Goal: Task Accomplishment & Management: Complete application form

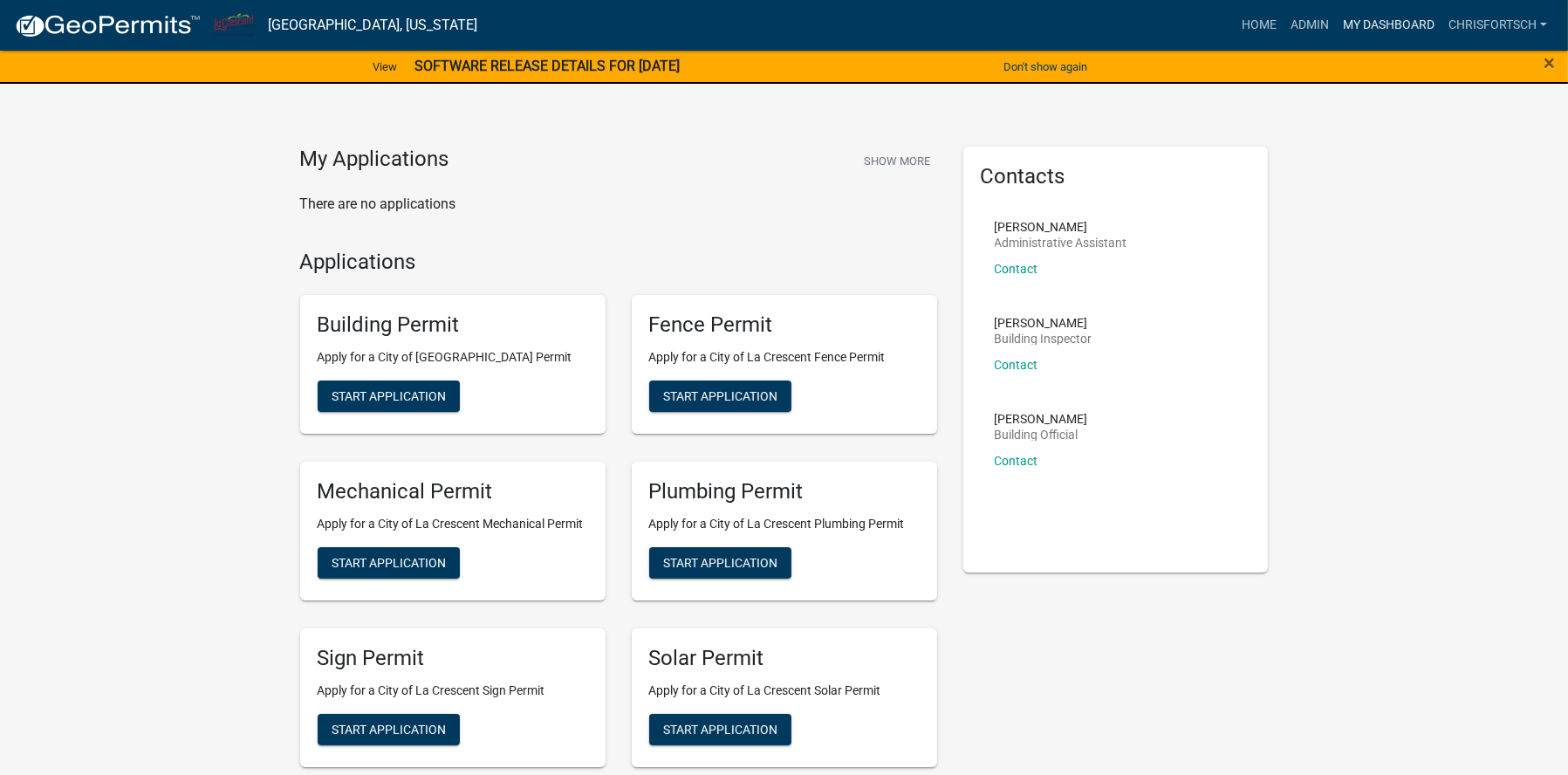
click at [1386, 17] on link "My Dashboard" at bounding box center [1389, 25] width 106 height 33
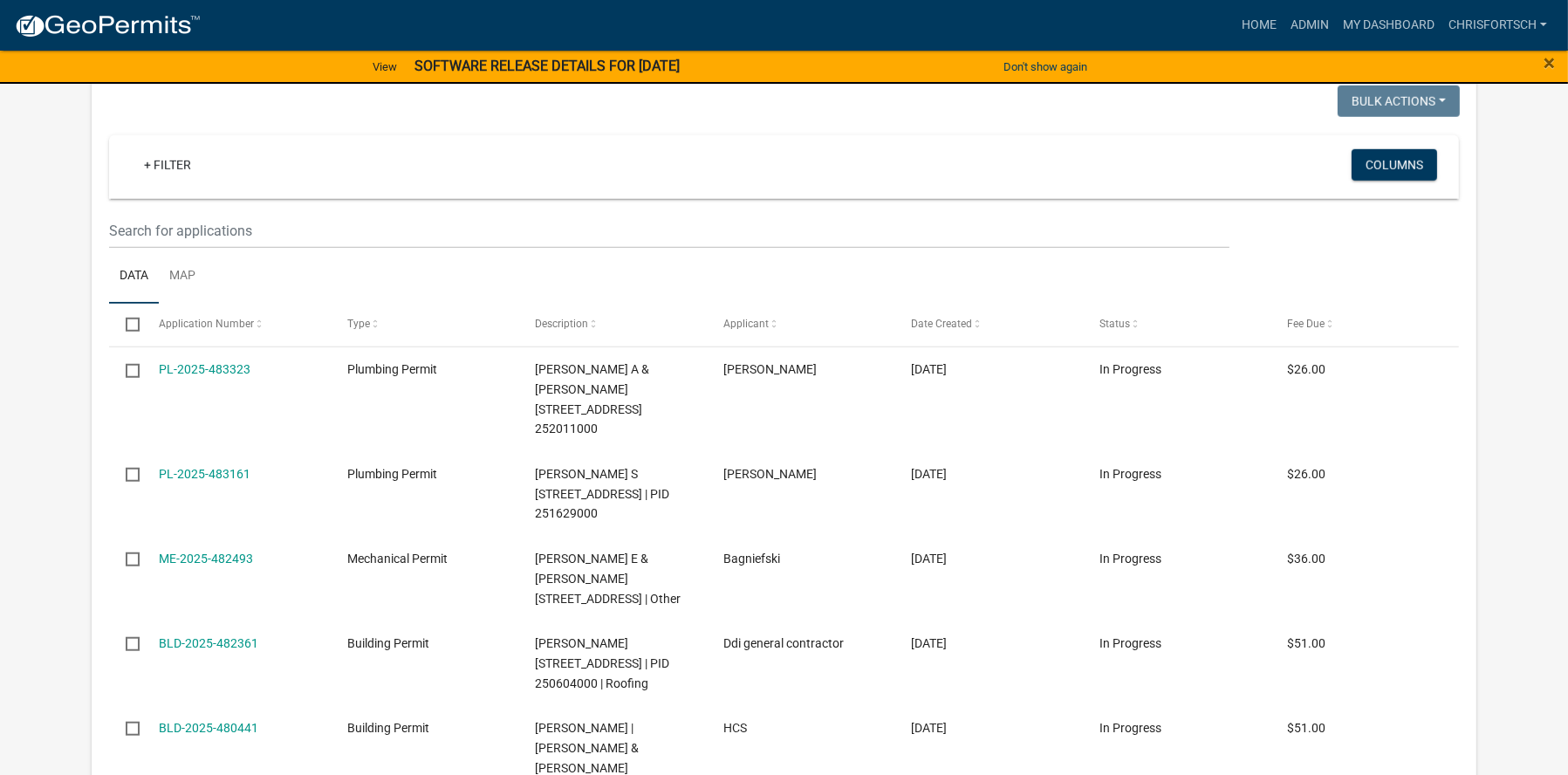
scroll to position [1973, 0]
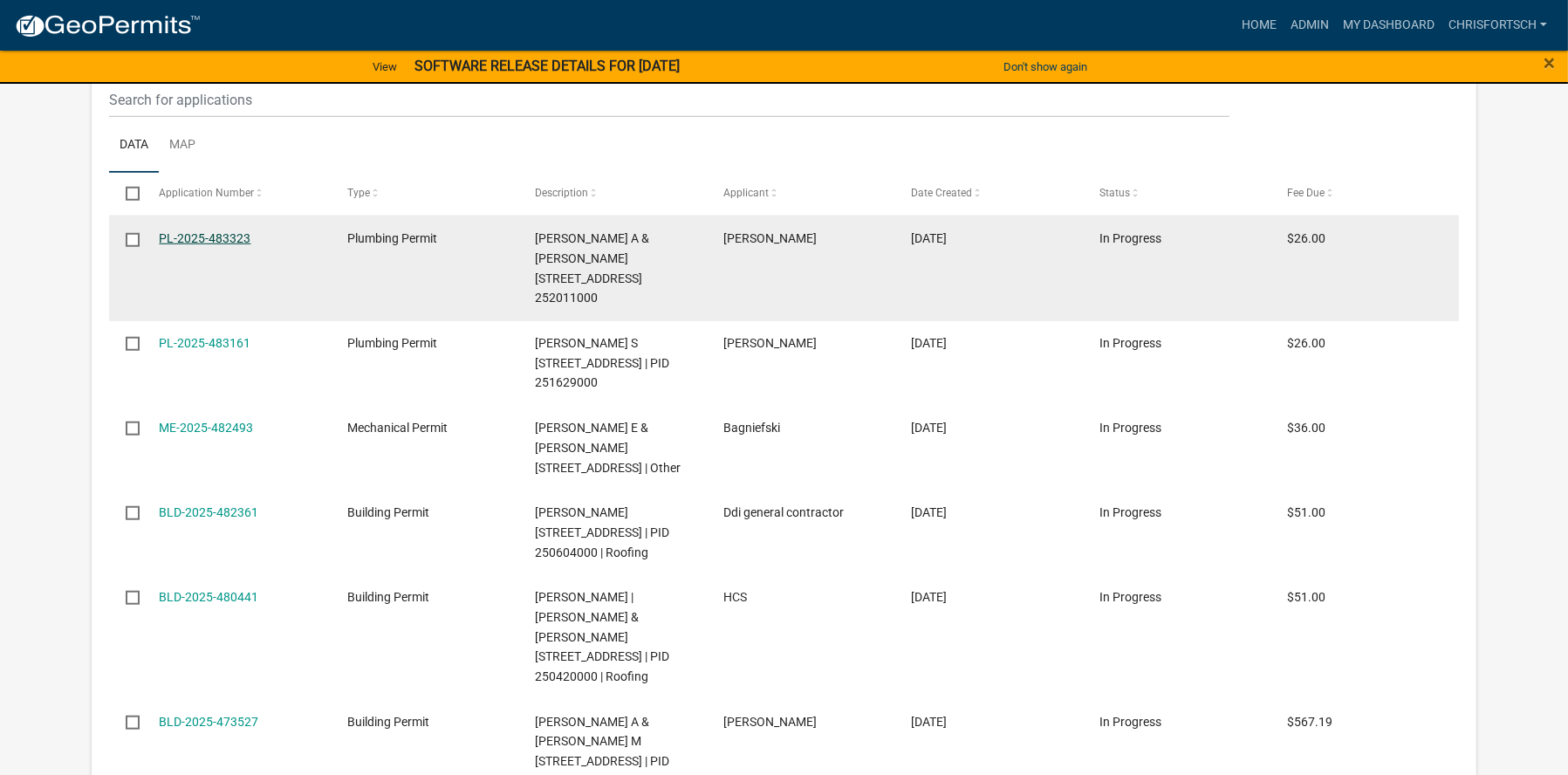
click at [189, 245] on link "PL-2025-483323" at bounding box center [204, 238] width 92 height 14
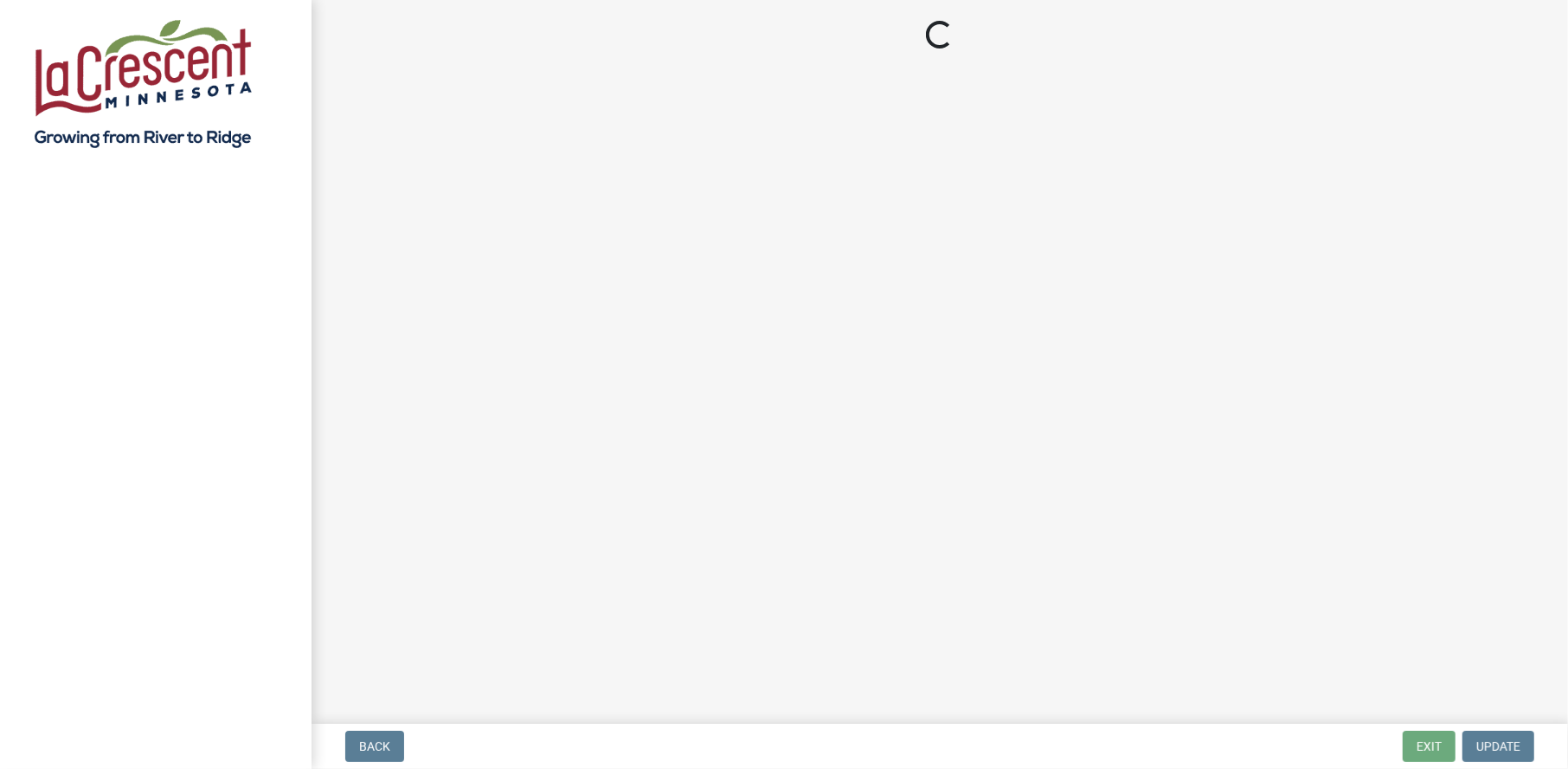
select select "3: 3"
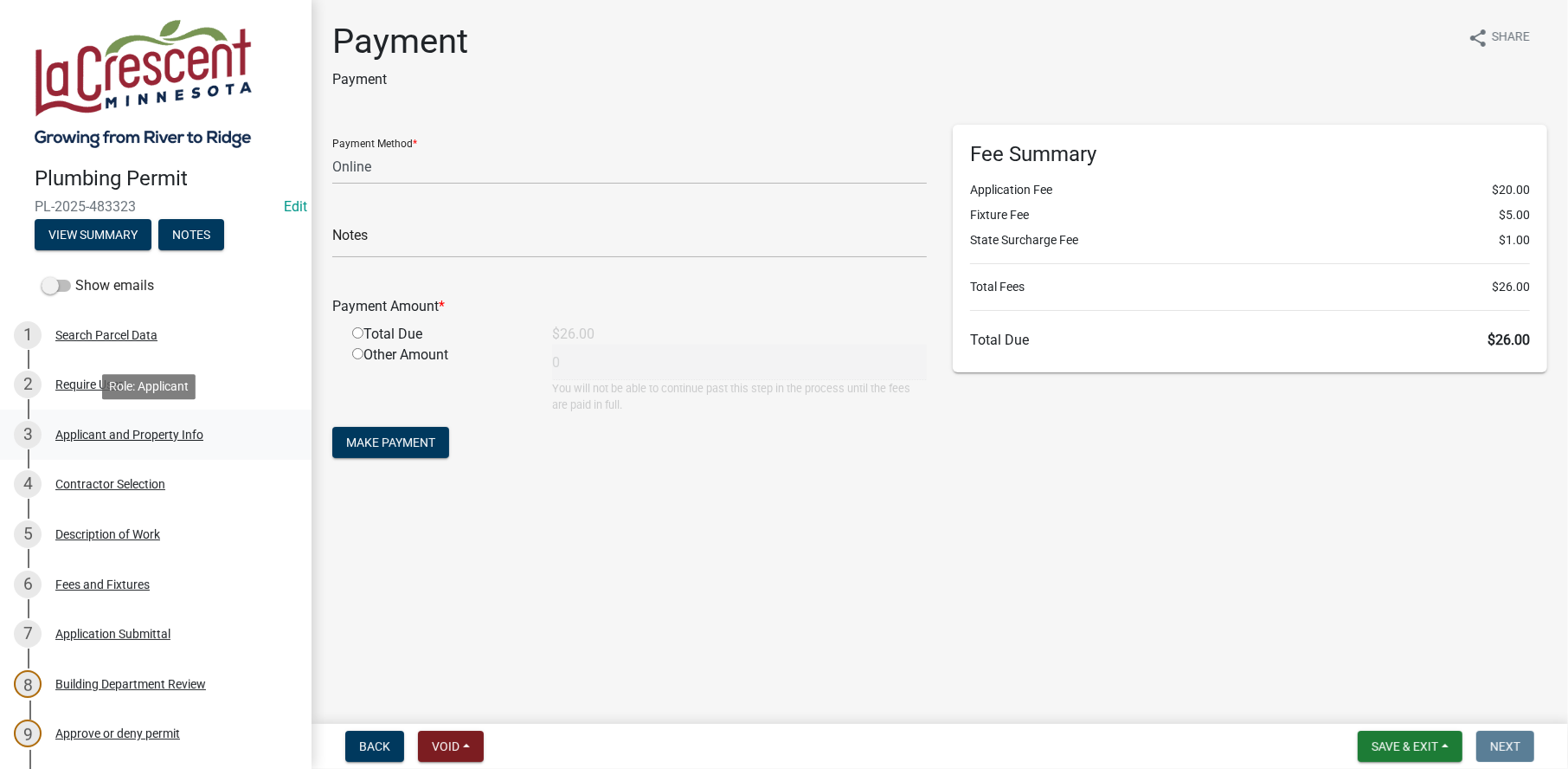
click at [100, 431] on div "Applicant and Property Info" at bounding box center [130, 435] width 148 height 12
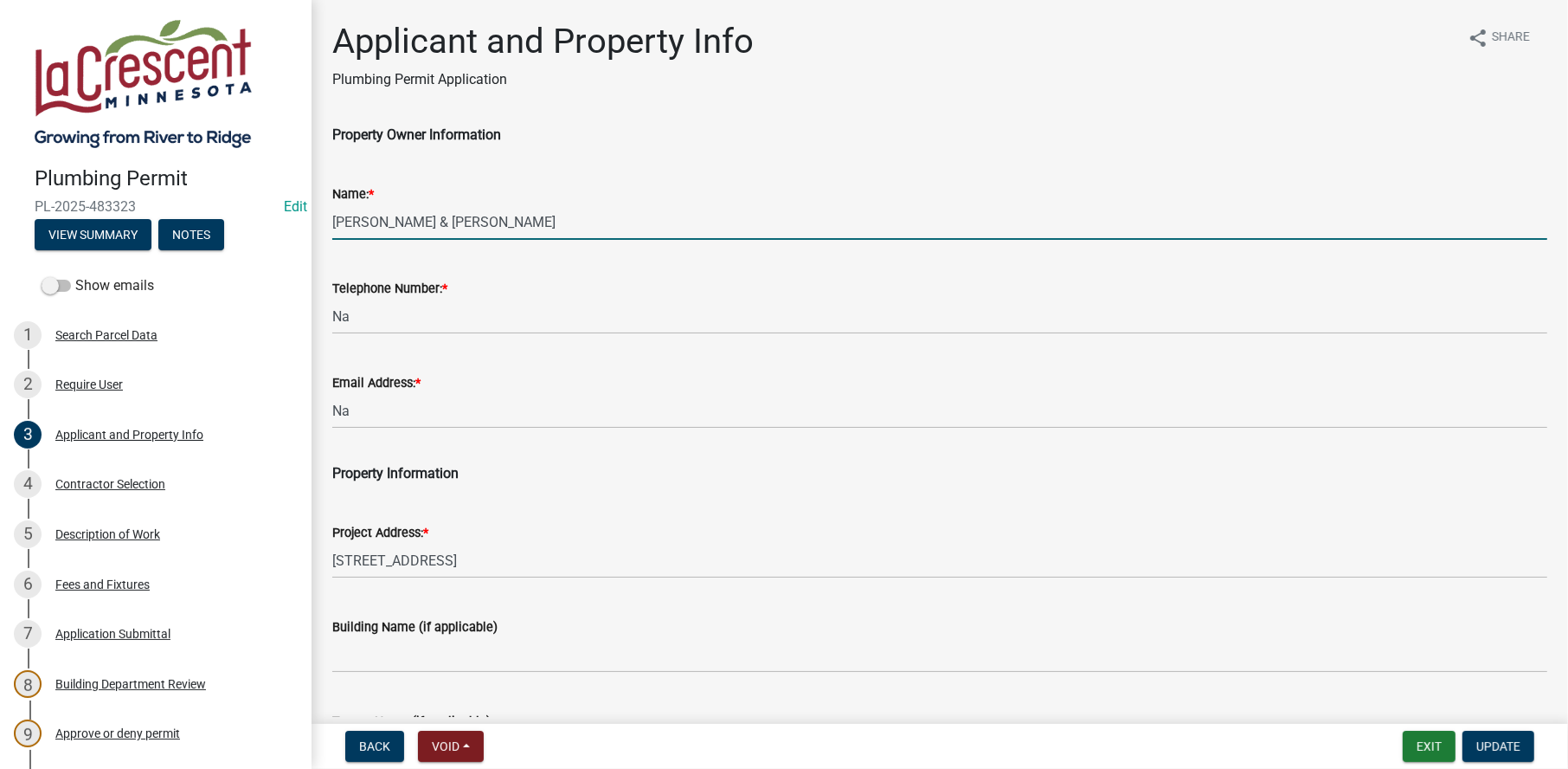
click at [405, 217] on input "[PERSON_NAME] & [PERSON_NAME]" at bounding box center [939, 222] width 1215 height 35
click at [484, 220] on input "[PERSON_NAME] & [PERSON_NAME]" at bounding box center [939, 222] width 1215 height 35
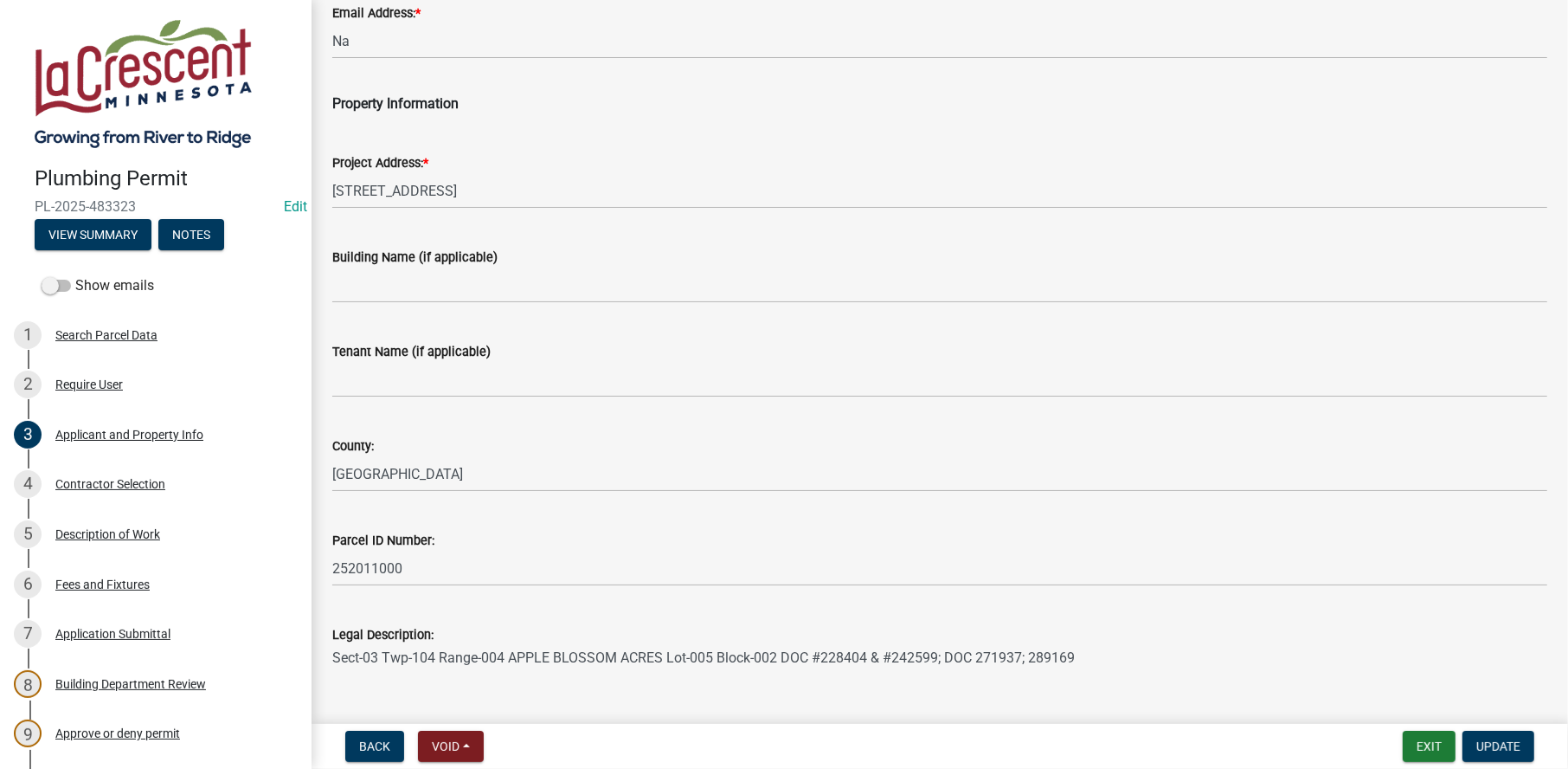
scroll to position [433, 0]
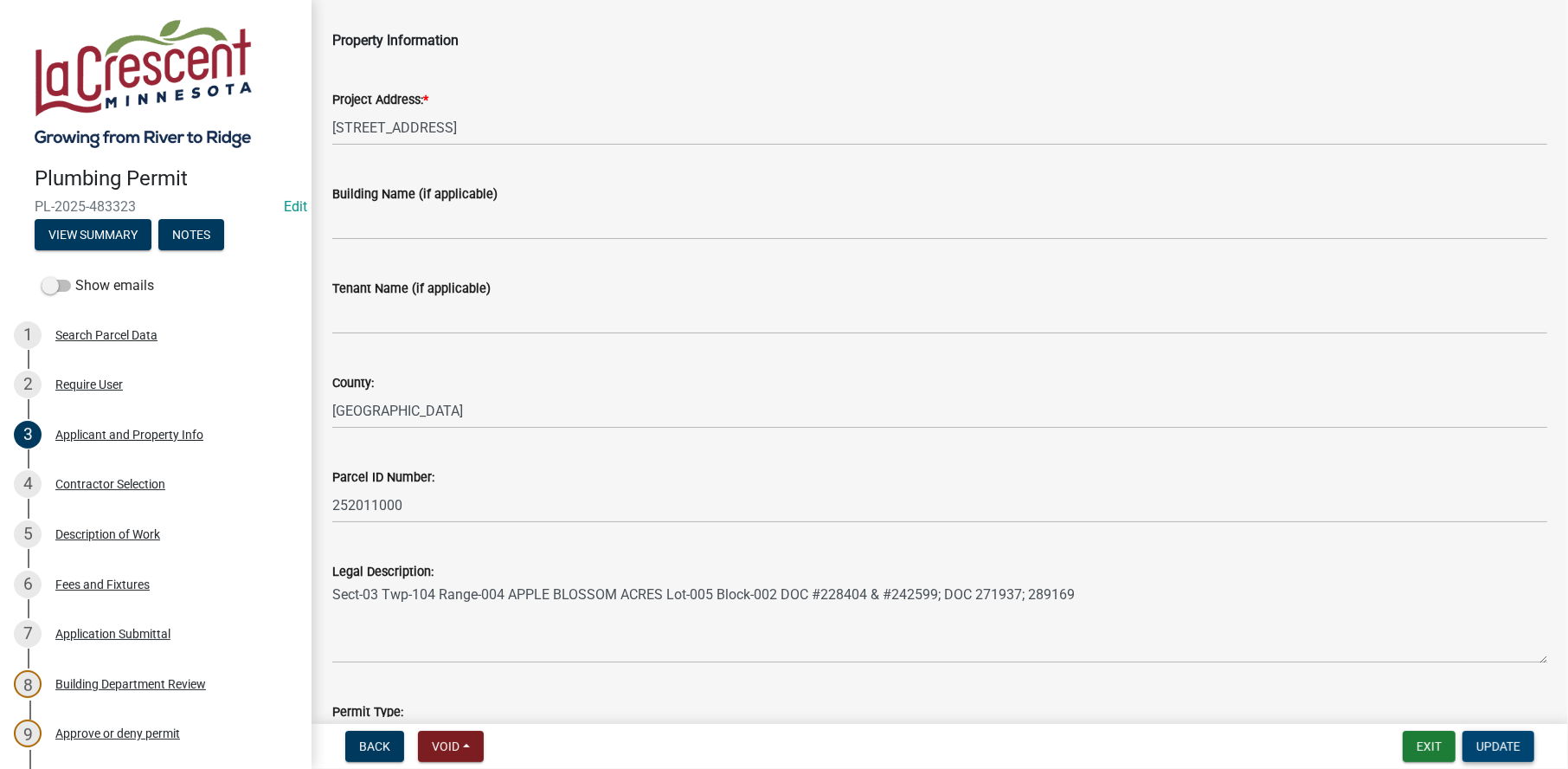
type input "[PERSON_NAME] & [PERSON_NAME]"
click at [1500, 740] on span "Update" at bounding box center [1499, 746] width 45 height 14
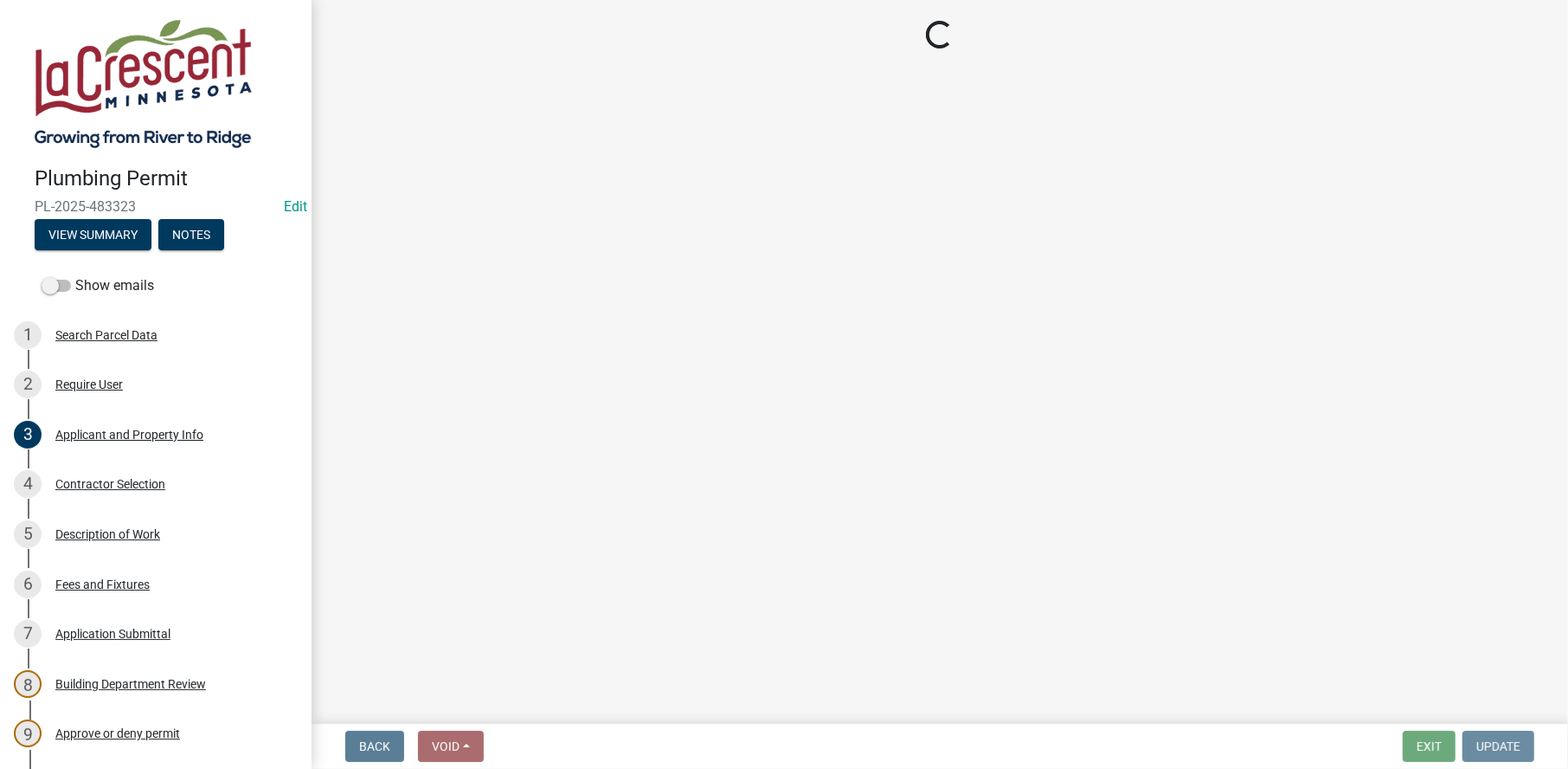
scroll to position [0, 0]
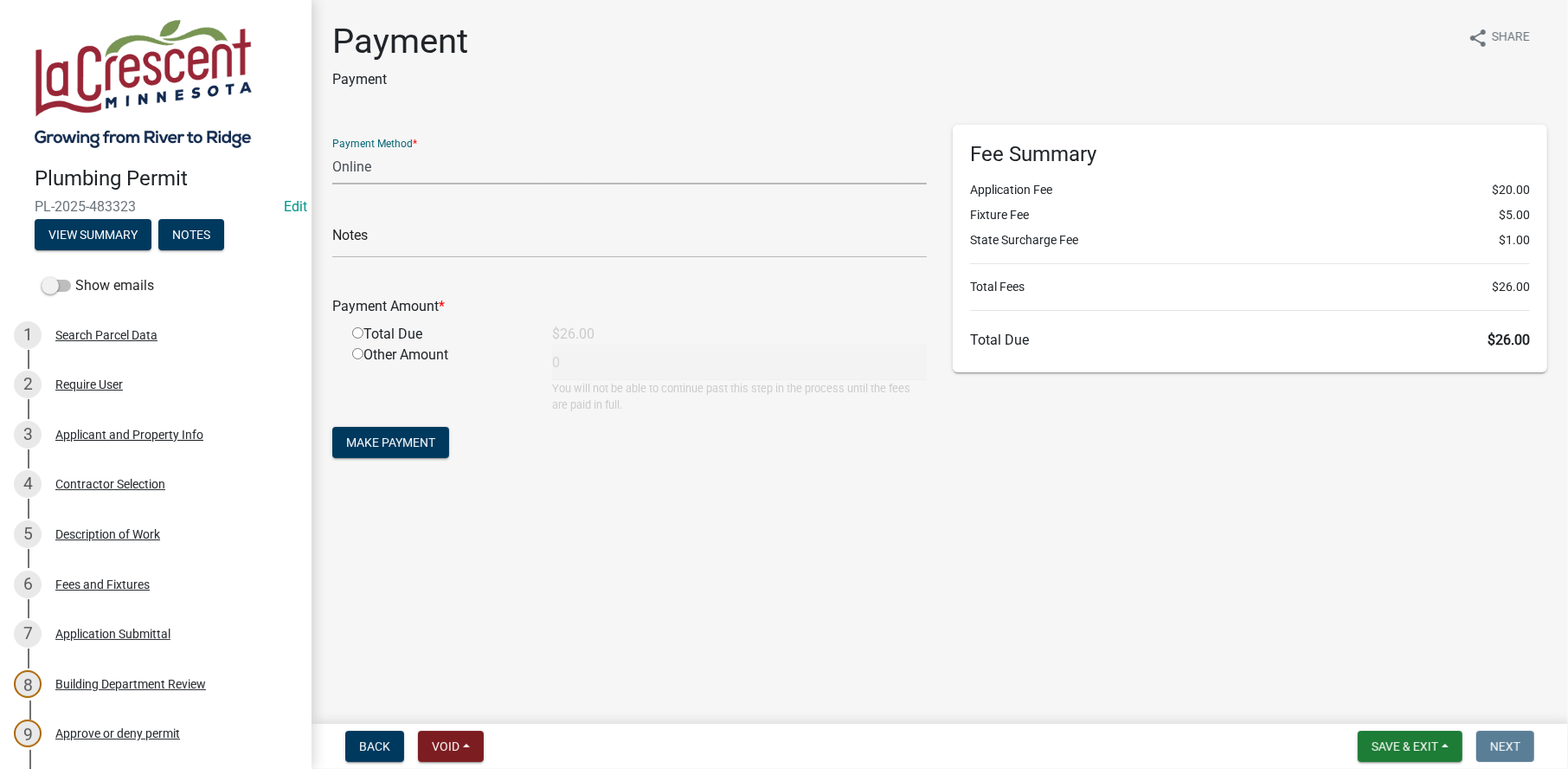
click at [505, 168] on select "Credit Card POS Check Cash Online" at bounding box center [630, 166] width 595 height 35
select select "2: 1"
click at [332, 149] on select "Credit Card POS Check Cash Online" at bounding box center [630, 166] width 595 height 35
click at [360, 331] on input "radio" at bounding box center [358, 333] width 11 height 11
radio input "true"
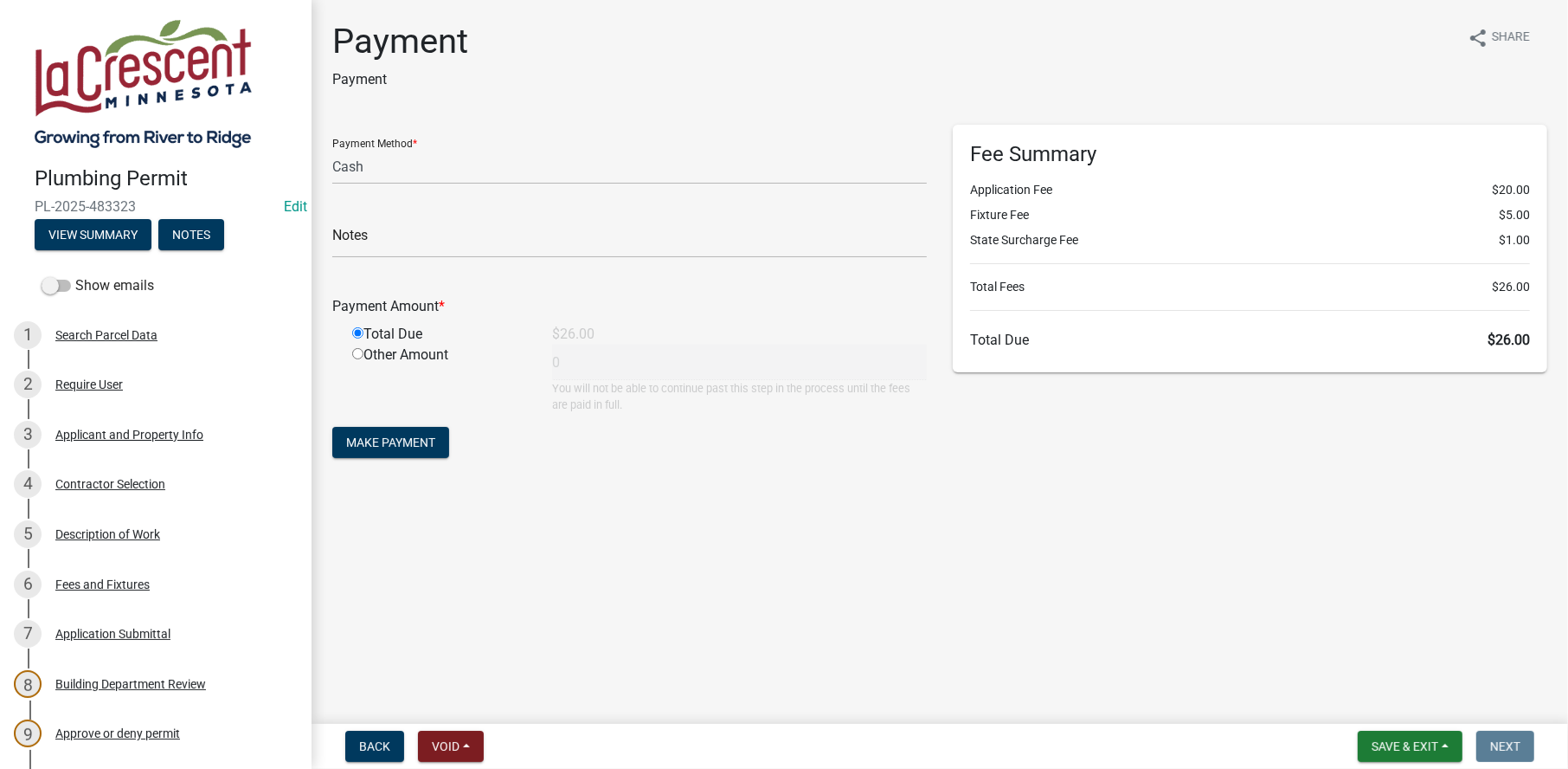
type input "26"
drag, startPoint x: 414, startPoint y: 437, endPoint x: 402, endPoint y: 461, distance: 26.8
click at [410, 447] on span "Make Payment" at bounding box center [391, 442] width 89 height 14
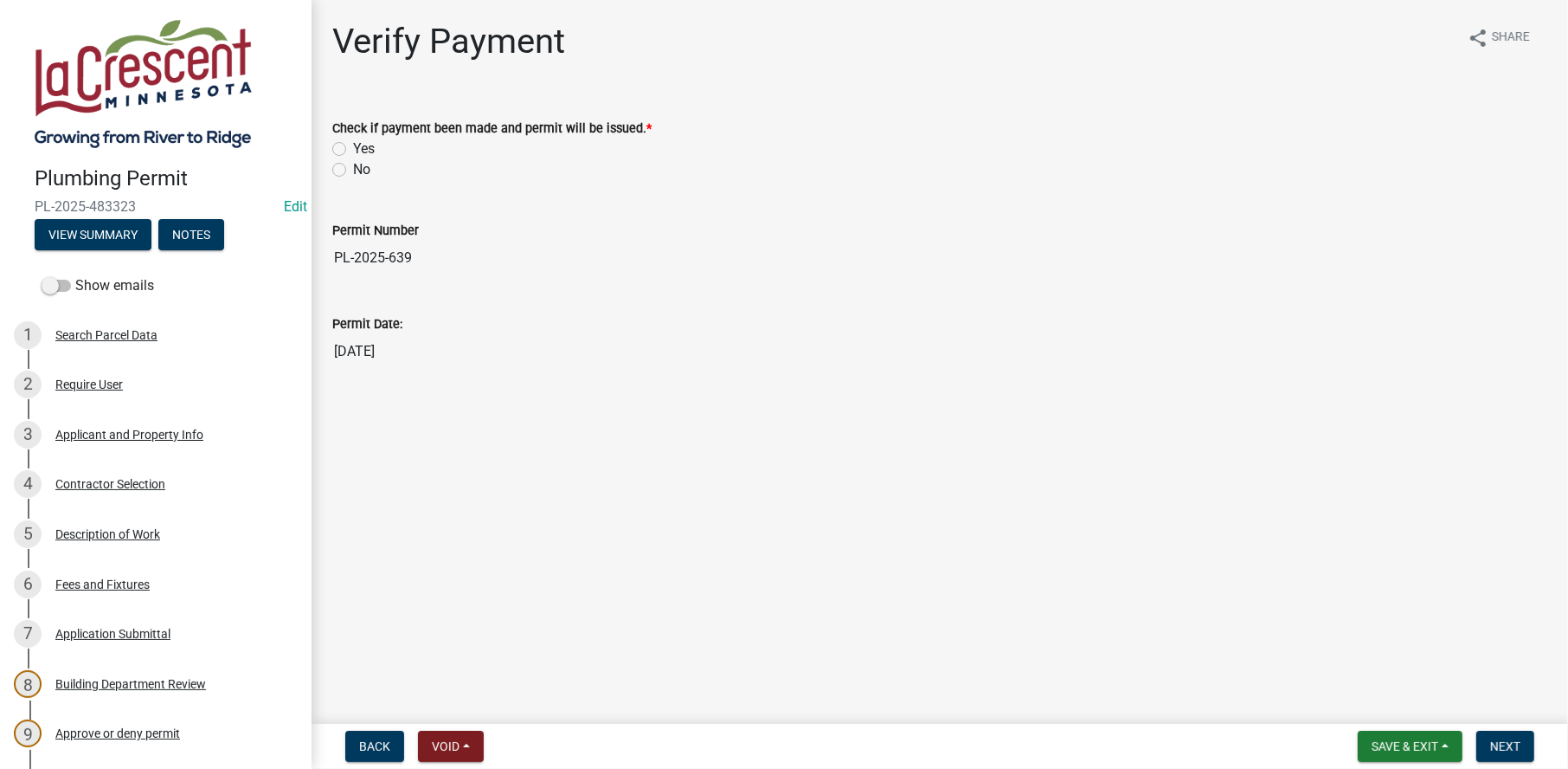
click at [353, 144] on label "Yes" at bounding box center [364, 149] width 22 height 21
click at [353, 144] on input "Yes" at bounding box center [359, 144] width 11 height 11
radio input "true"
click at [1506, 743] on span "Next" at bounding box center [1506, 746] width 30 height 14
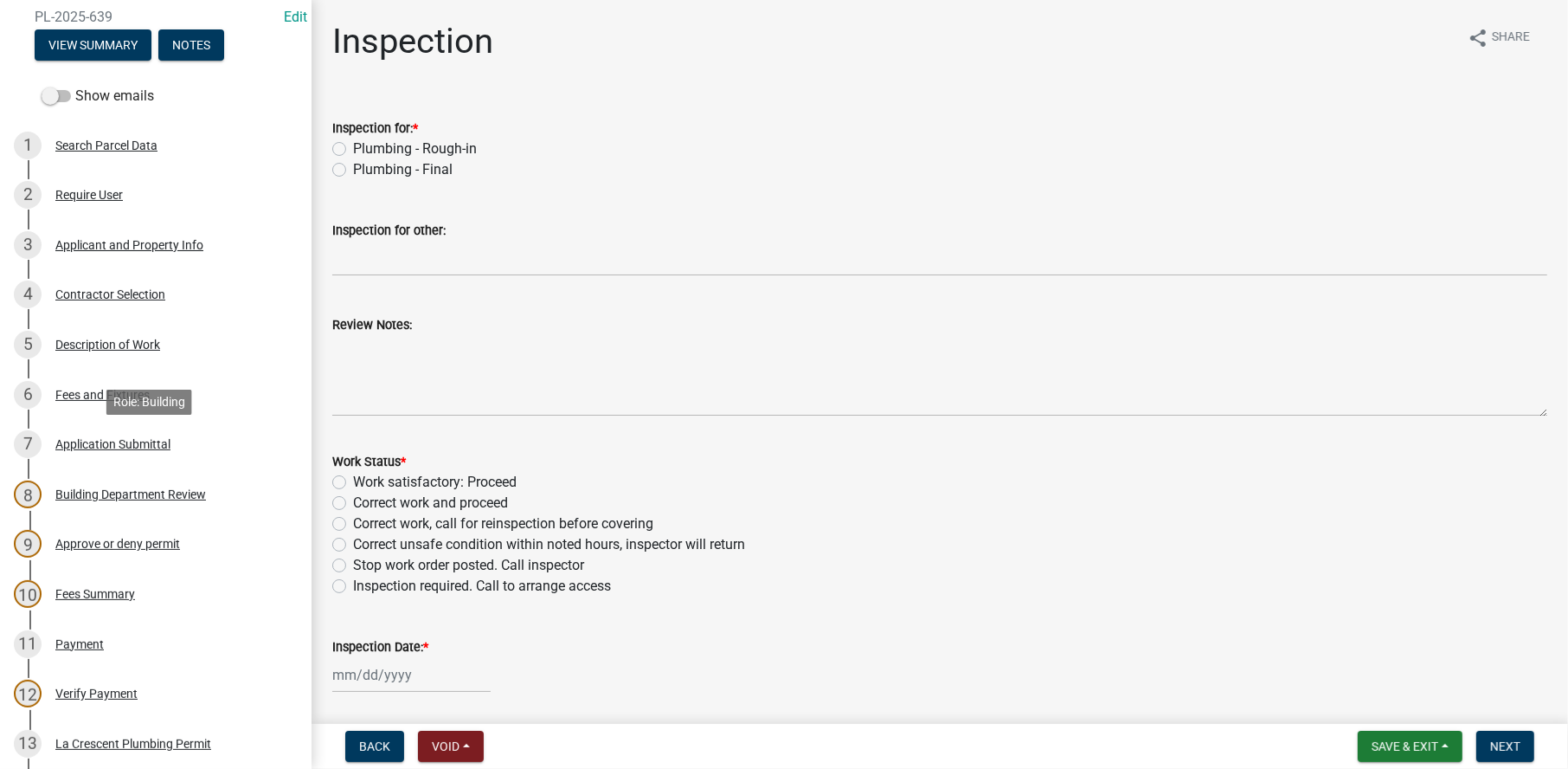
scroll to position [433, 0]
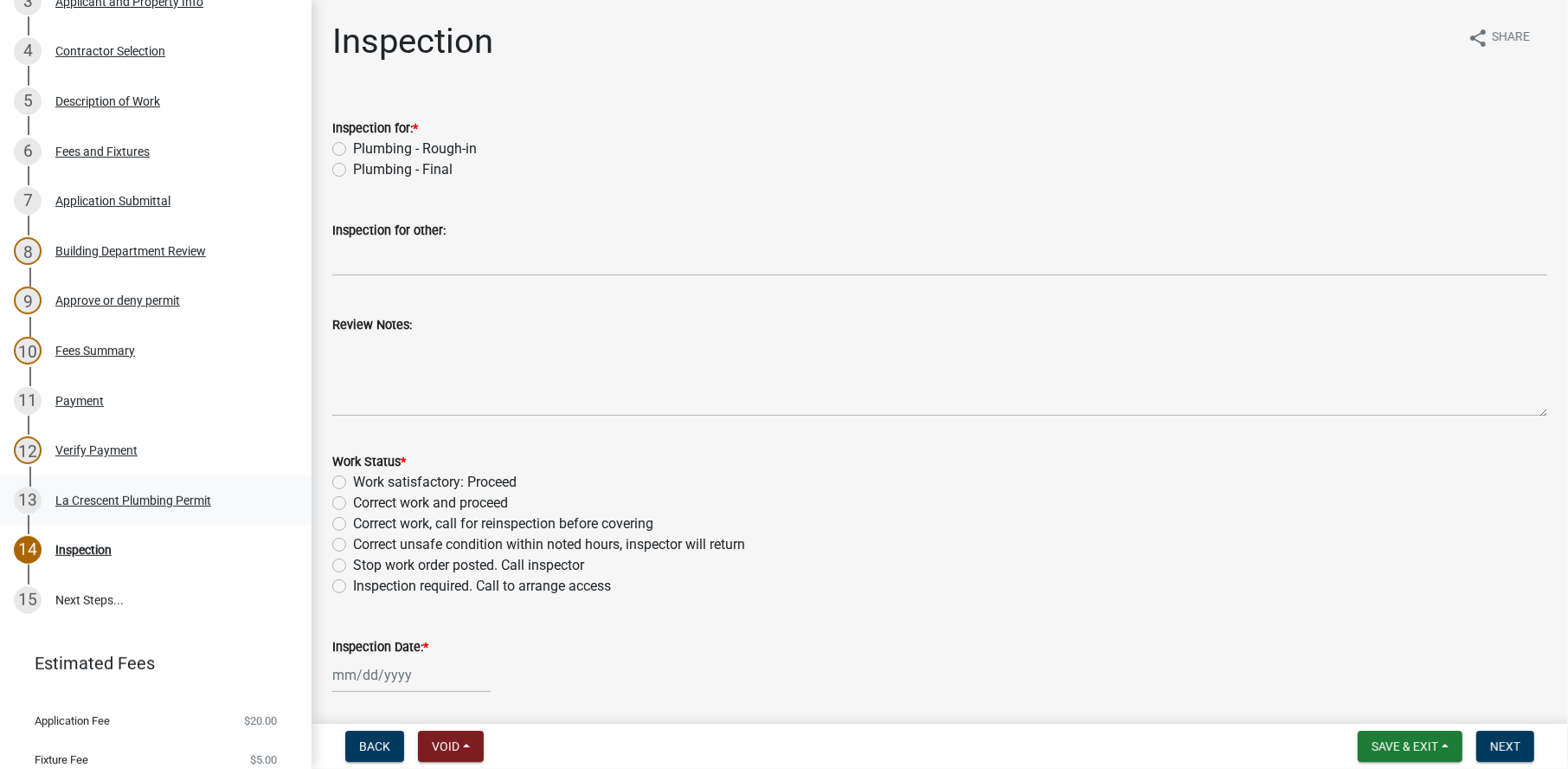
click at [118, 499] on div "La Crescent Plumbing Permit" at bounding box center [134, 500] width 156 height 12
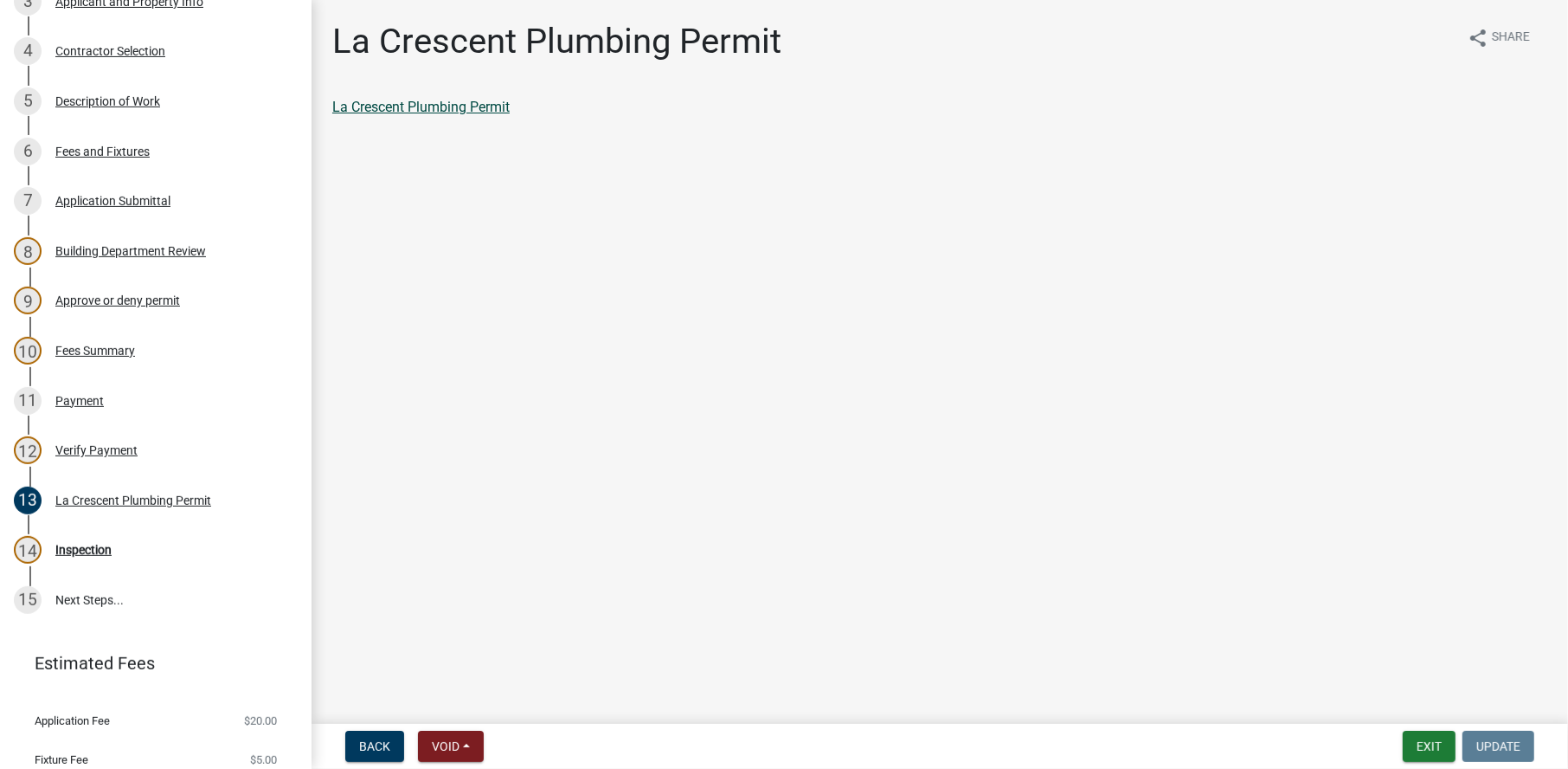
click at [419, 110] on link "La Crescent Plumbing Permit" at bounding box center [420, 106] width 177 height 16
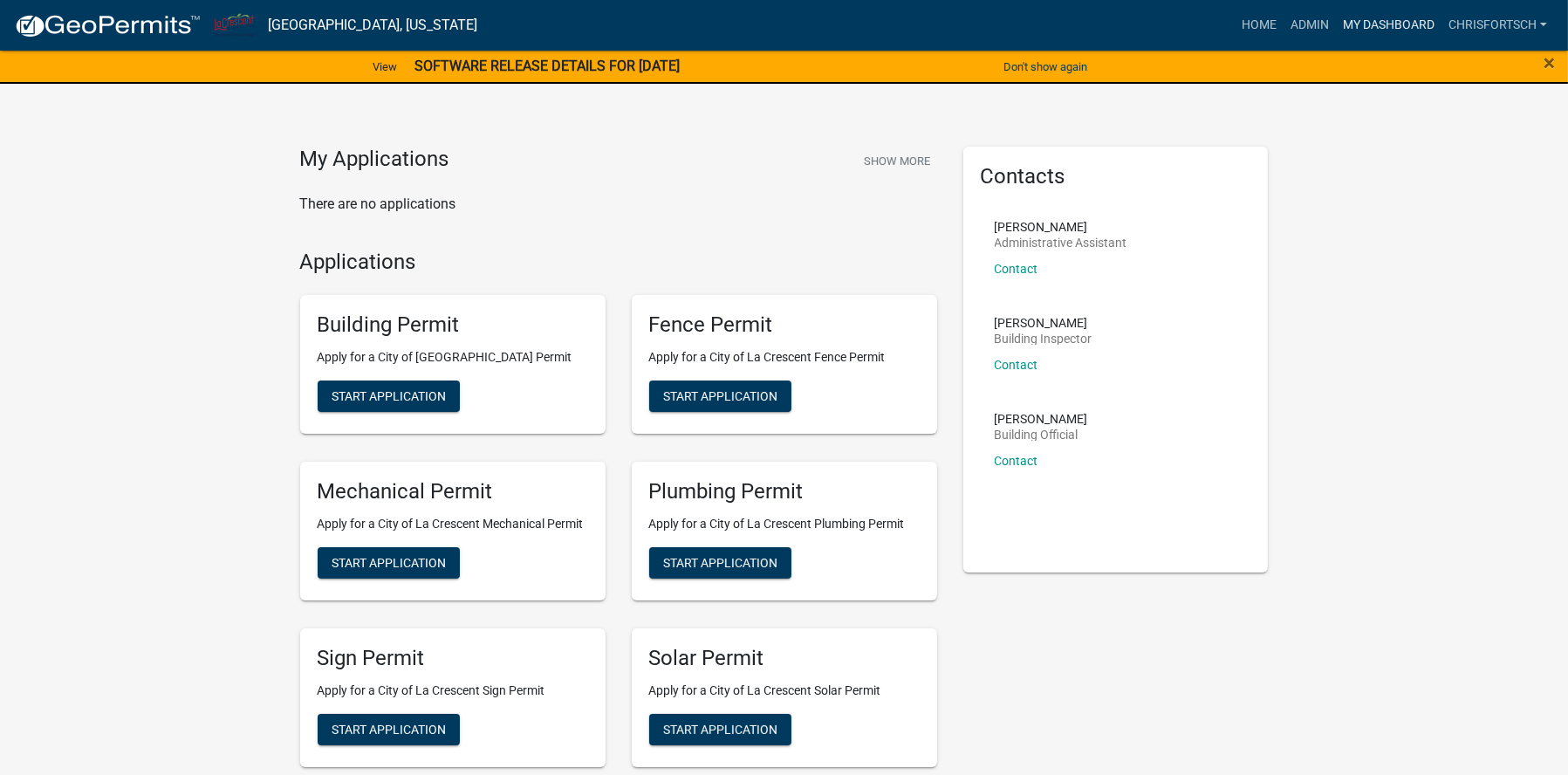
click at [1396, 20] on link "My Dashboard" at bounding box center [1389, 25] width 106 height 33
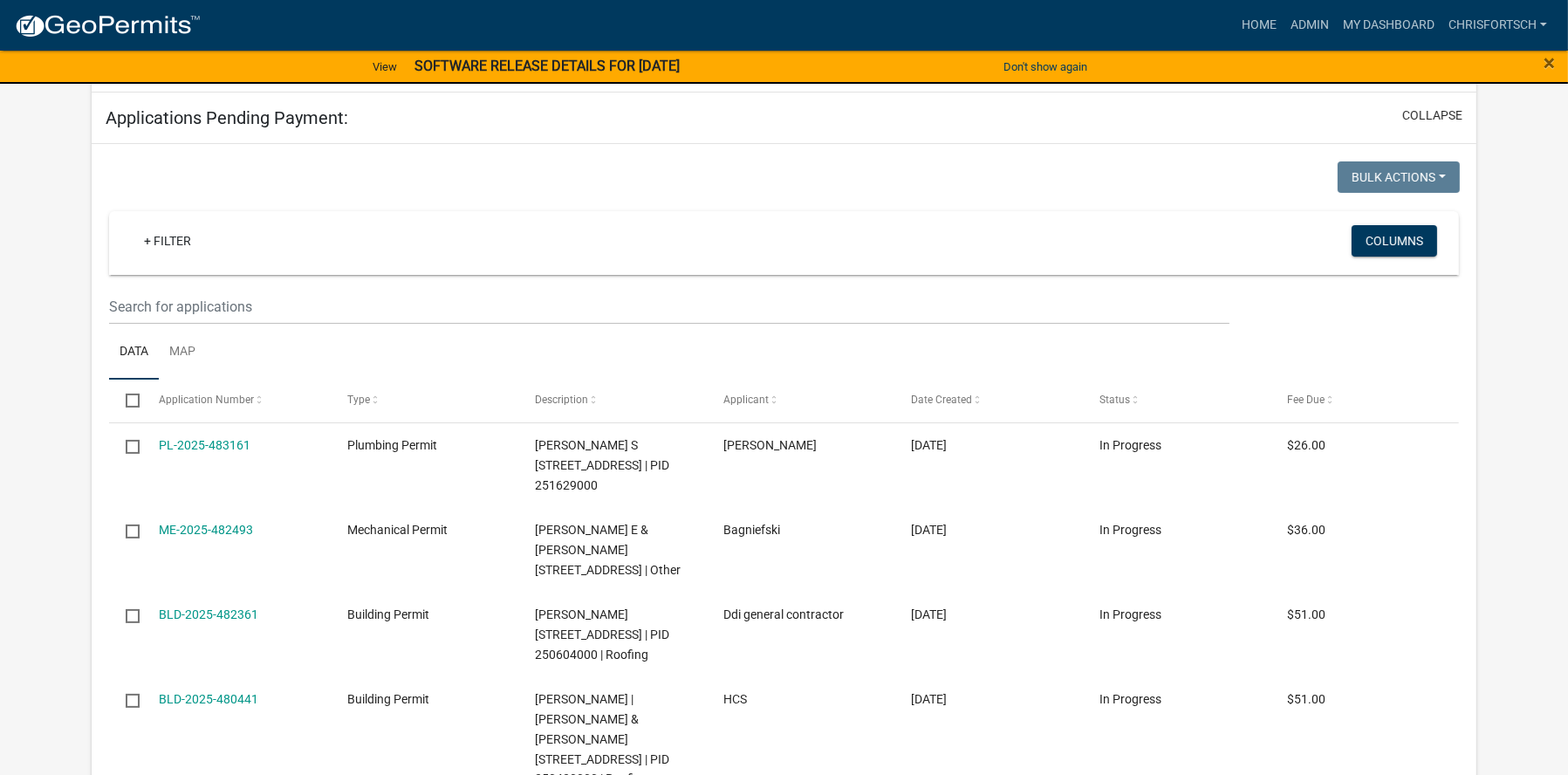
scroll to position [349, 0]
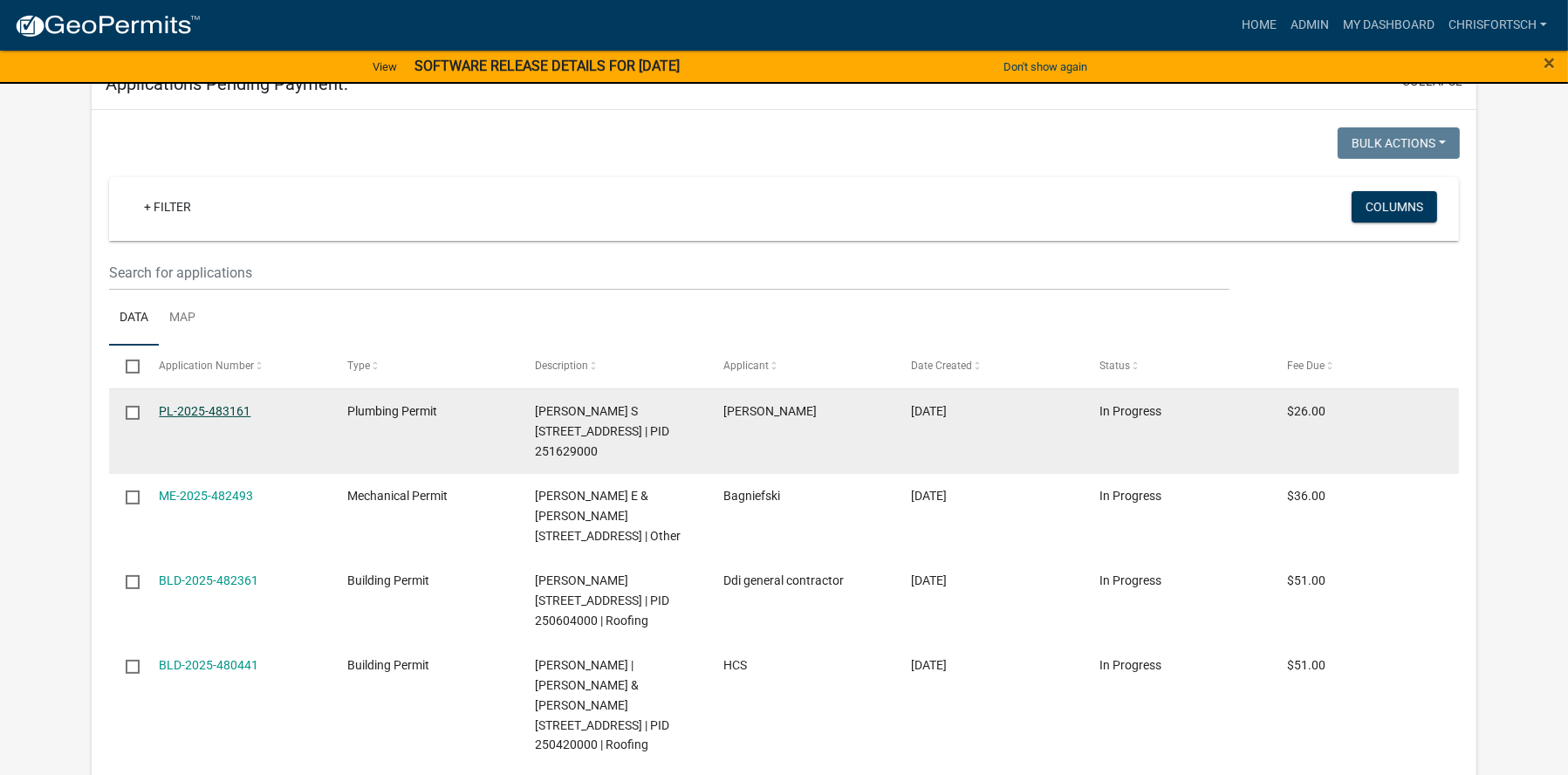
click at [188, 407] on link "PL-2025-483161" at bounding box center [204, 410] width 92 height 14
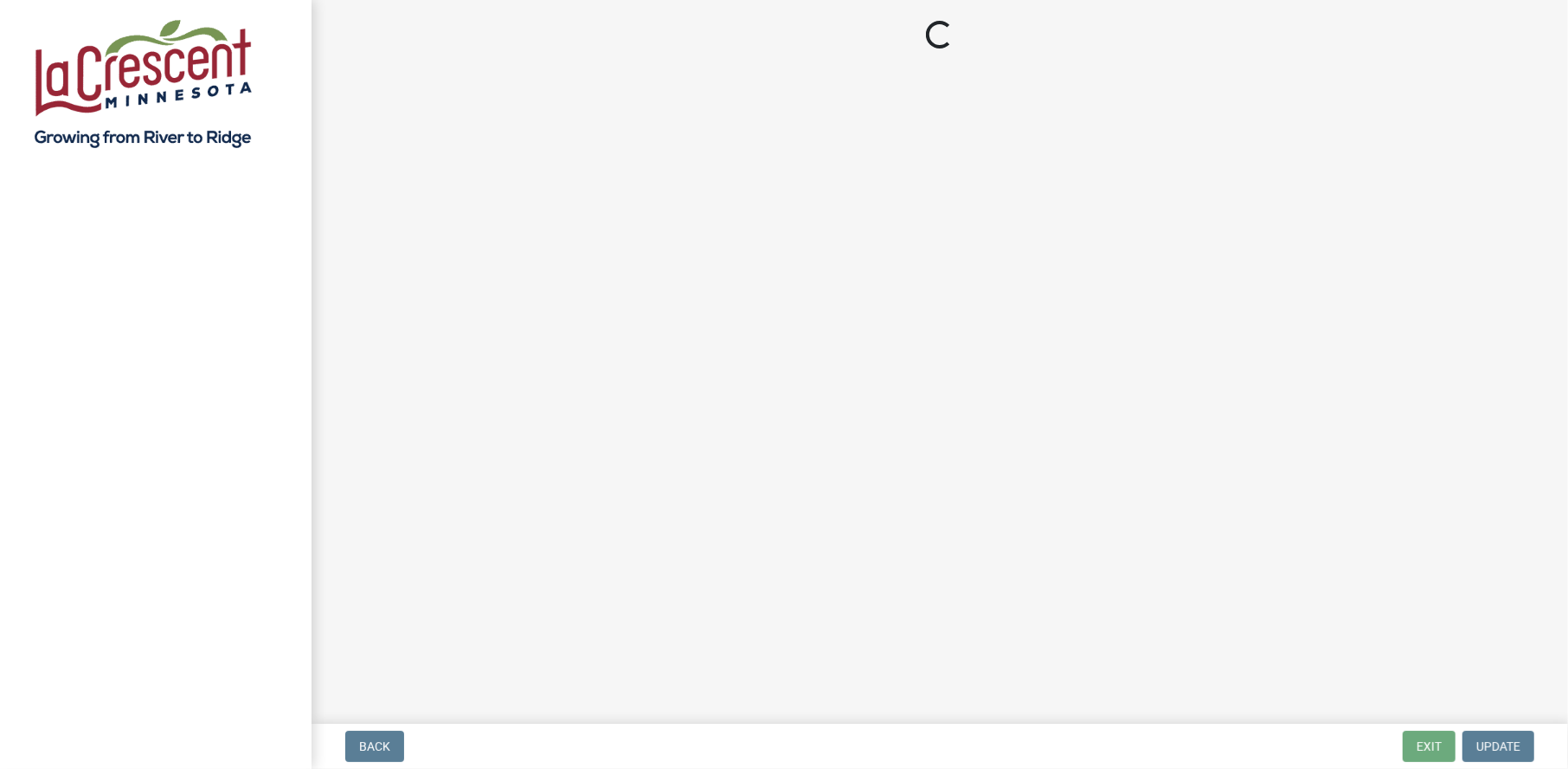
select select "3: 3"
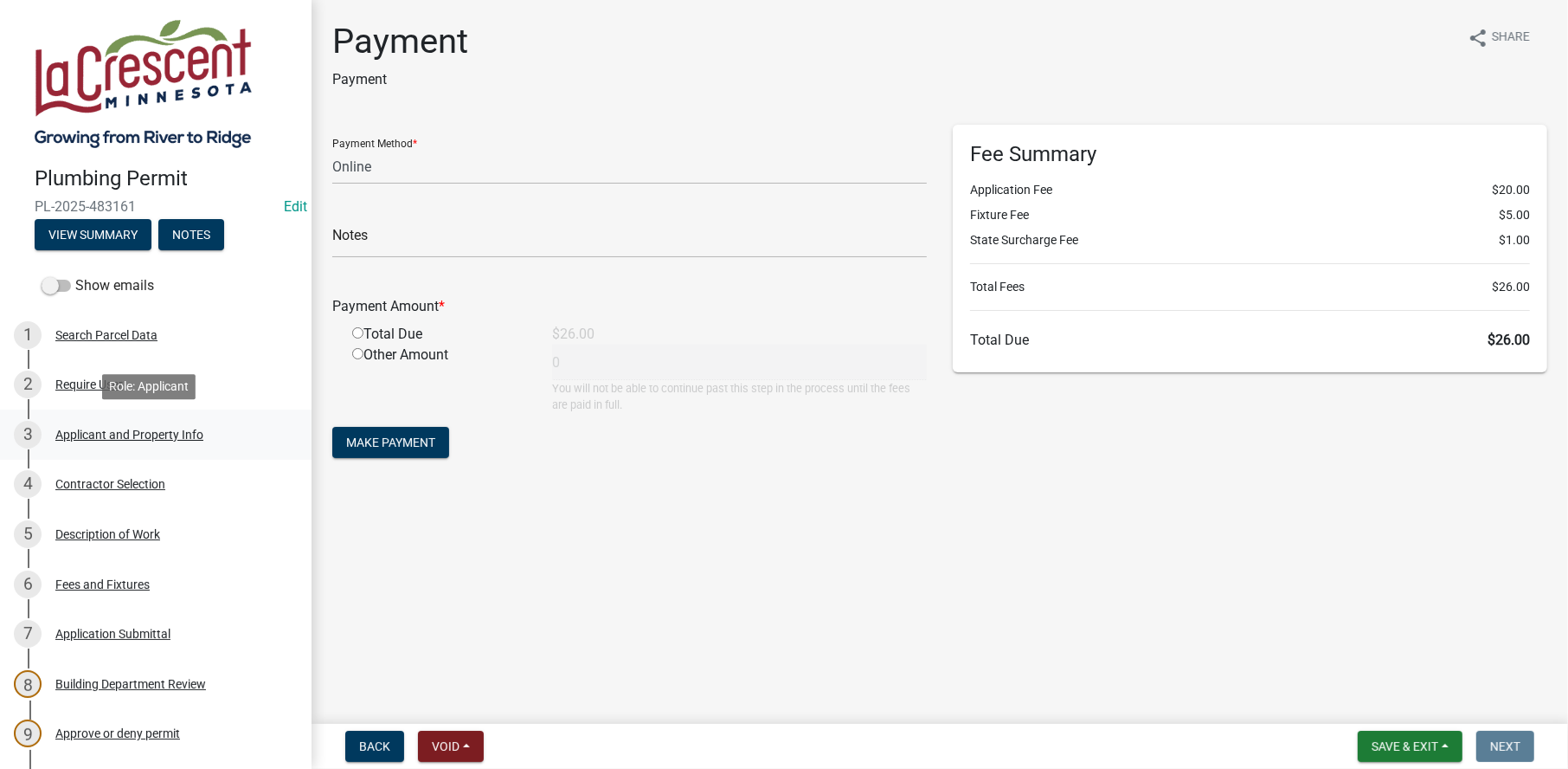
click at [94, 429] on div "Applicant and Property Info" at bounding box center [130, 435] width 148 height 12
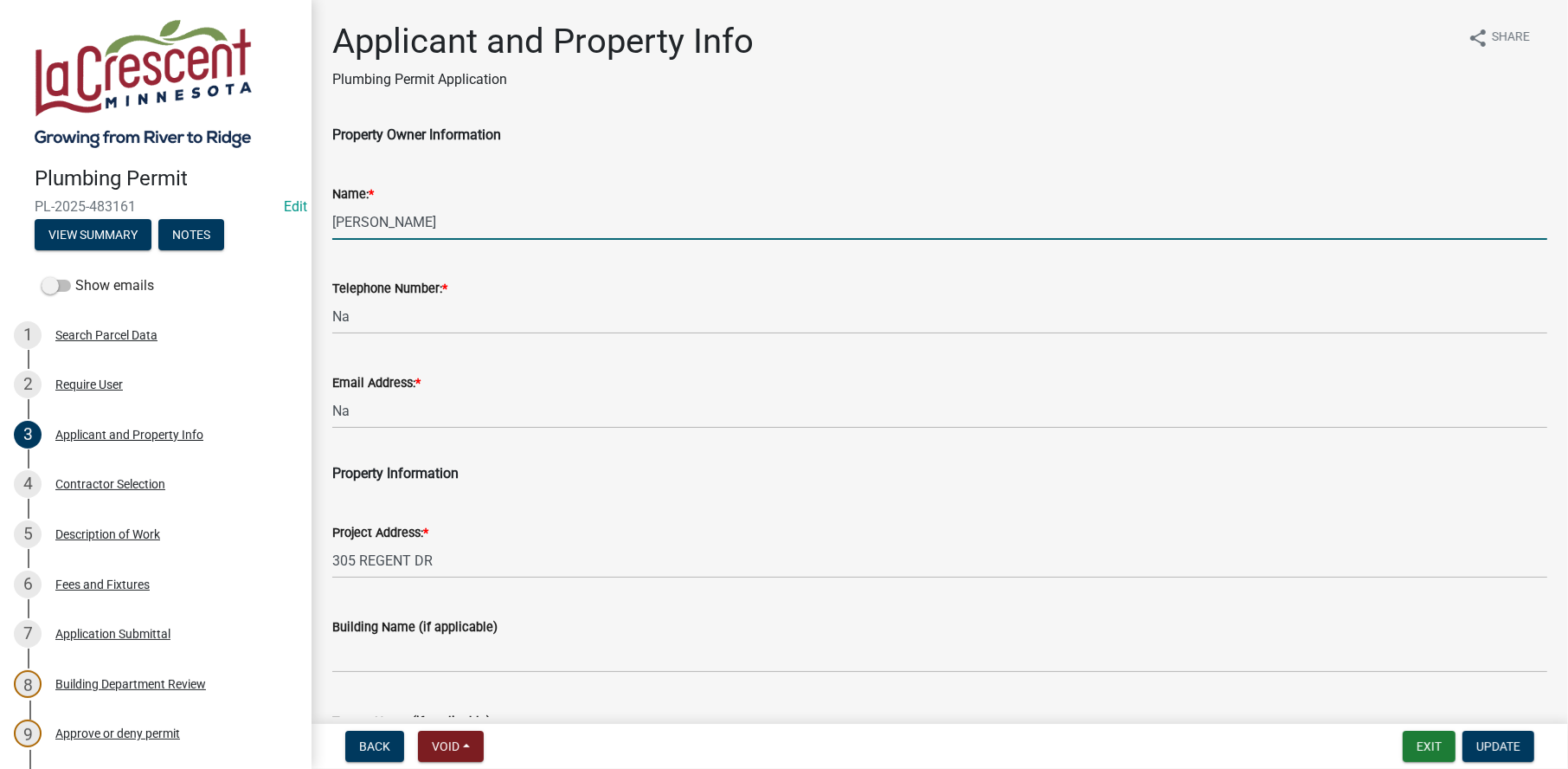
click at [399, 221] on input "FANCHER,BARBARA S" at bounding box center [939, 222] width 1215 height 35
click at [508, 226] on input "FANCHER, BARBARA S" at bounding box center [939, 222] width 1215 height 35
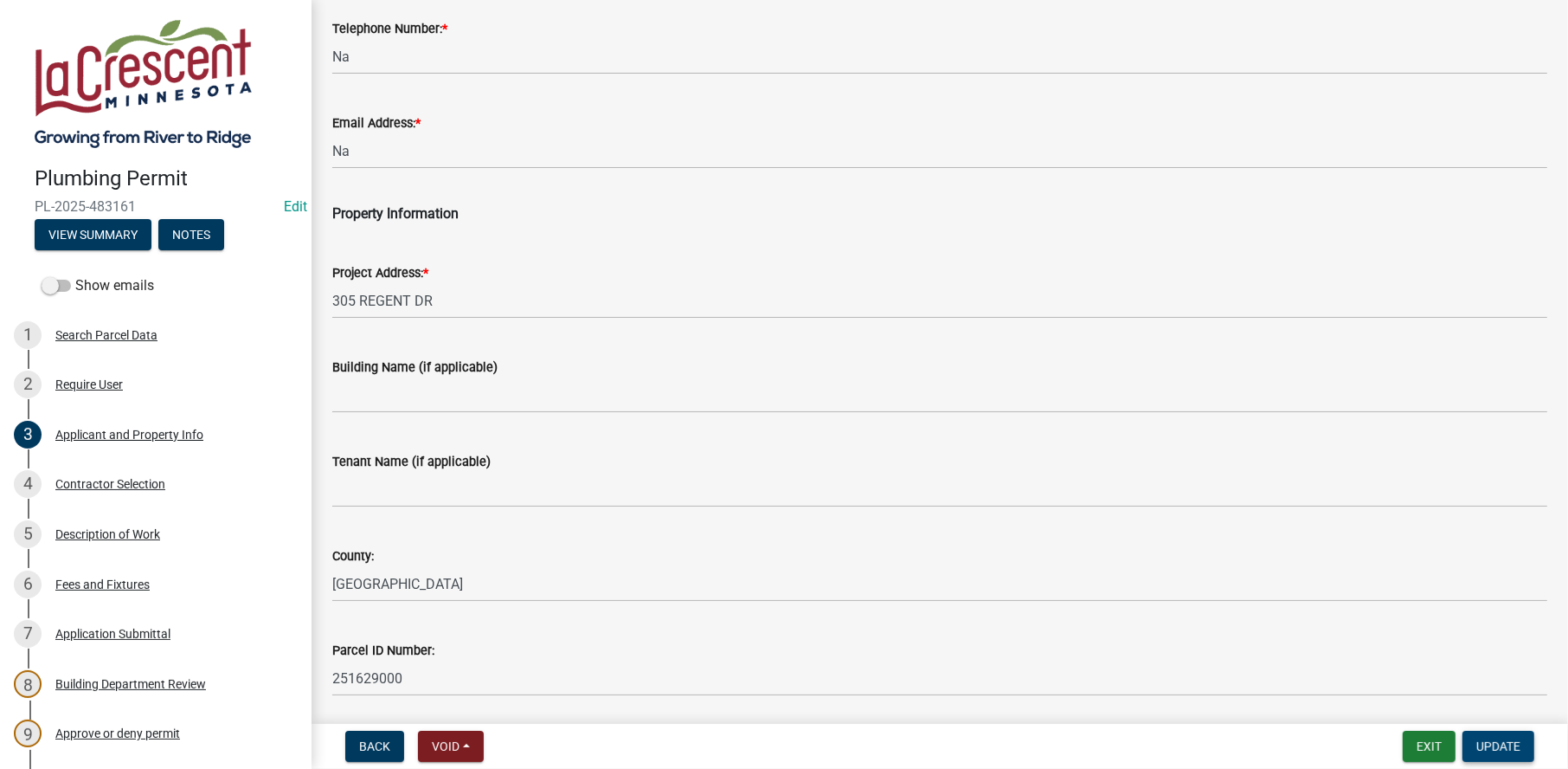
type input "FANCHER, BARBARA"
click at [1493, 748] on span "Update" at bounding box center [1499, 746] width 45 height 14
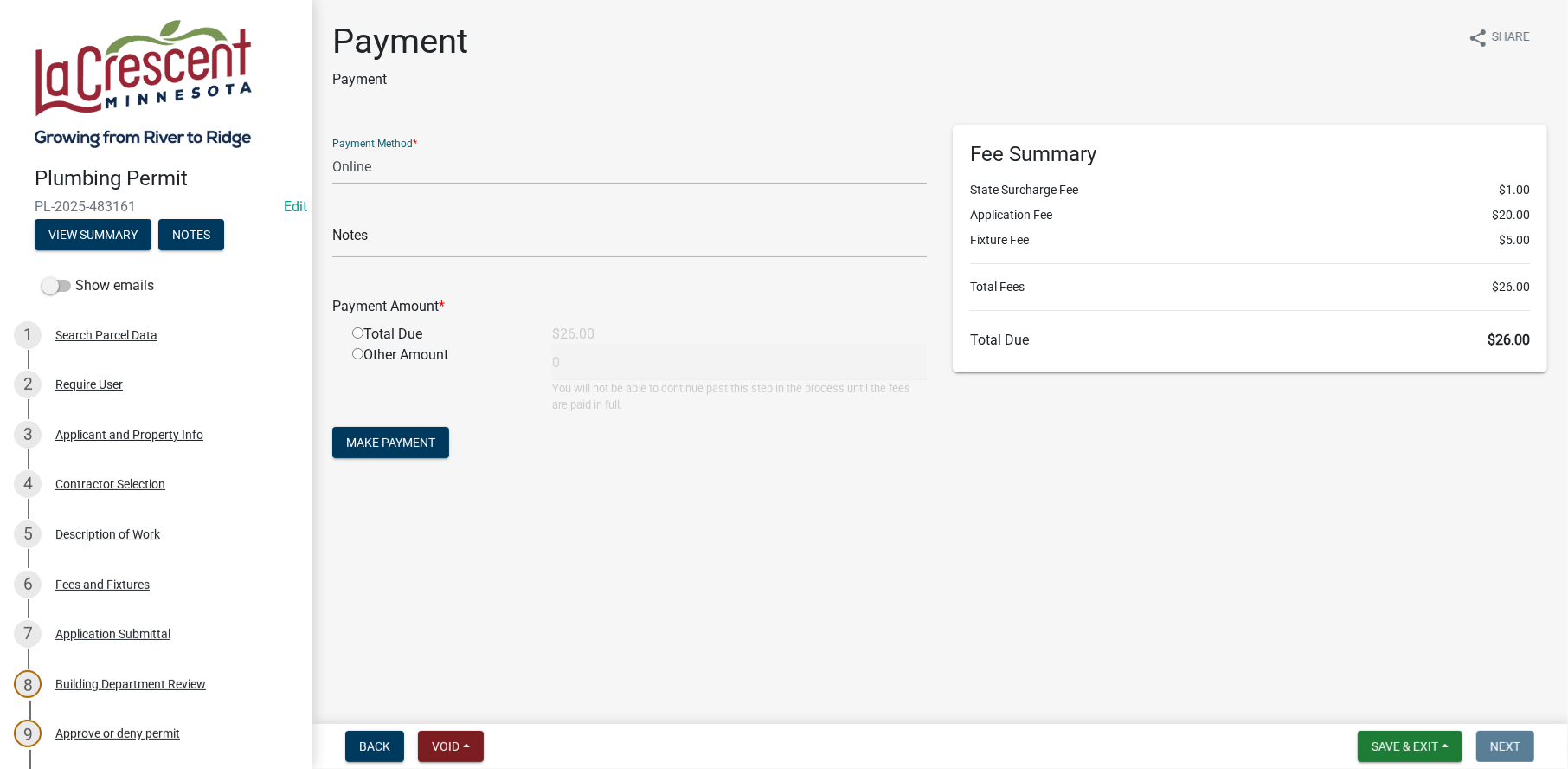
click at [401, 168] on select "Credit Card POS Check Cash Online" at bounding box center [630, 166] width 595 height 35
select select "2: 1"
click at [332, 149] on select "Credit Card POS Check Cash Online" at bounding box center [630, 166] width 595 height 35
click at [356, 333] on input "radio" at bounding box center [358, 333] width 11 height 11
radio input "true"
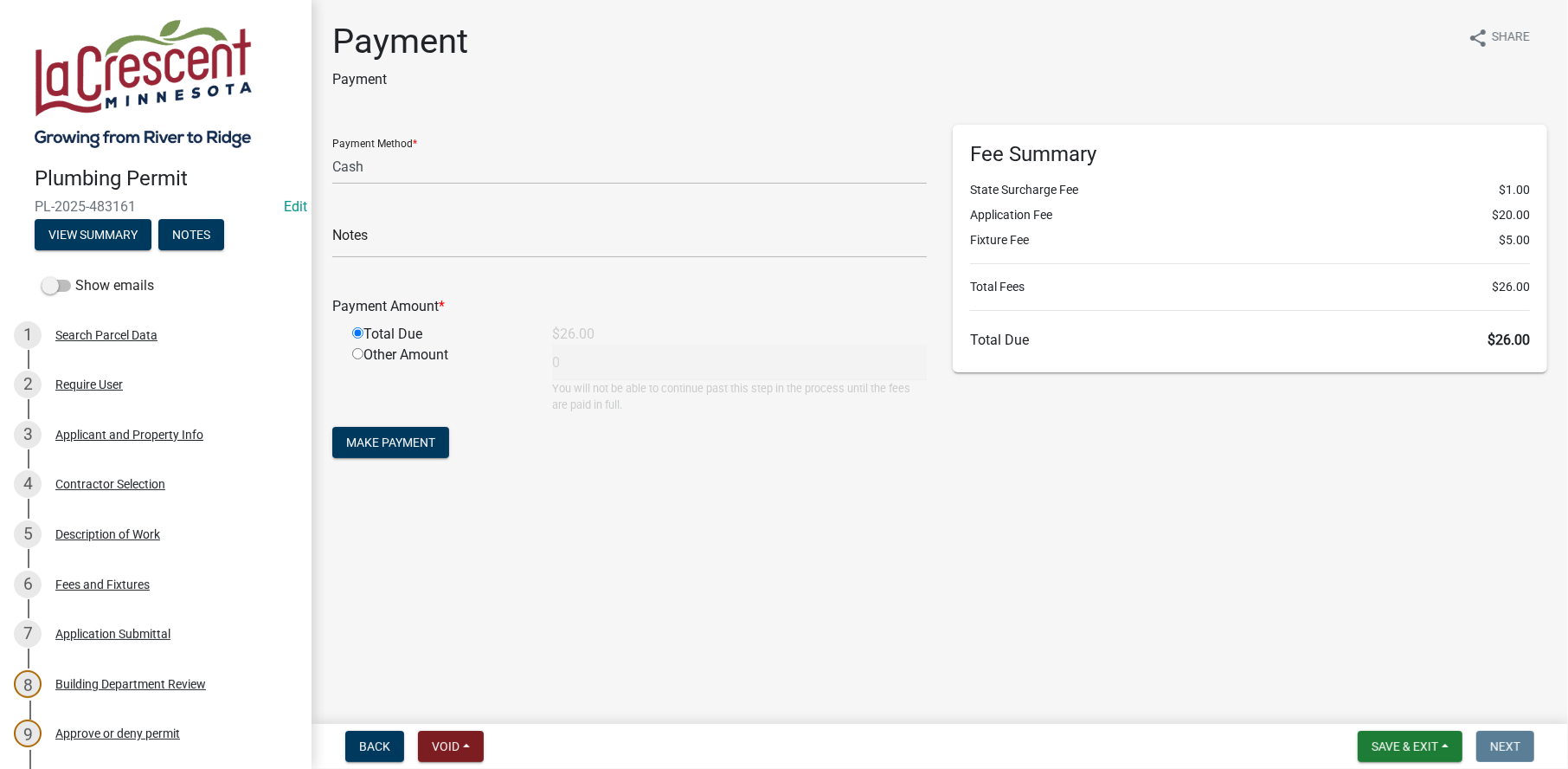
type input "26"
click at [377, 438] on span "Make Payment" at bounding box center [391, 442] width 89 height 14
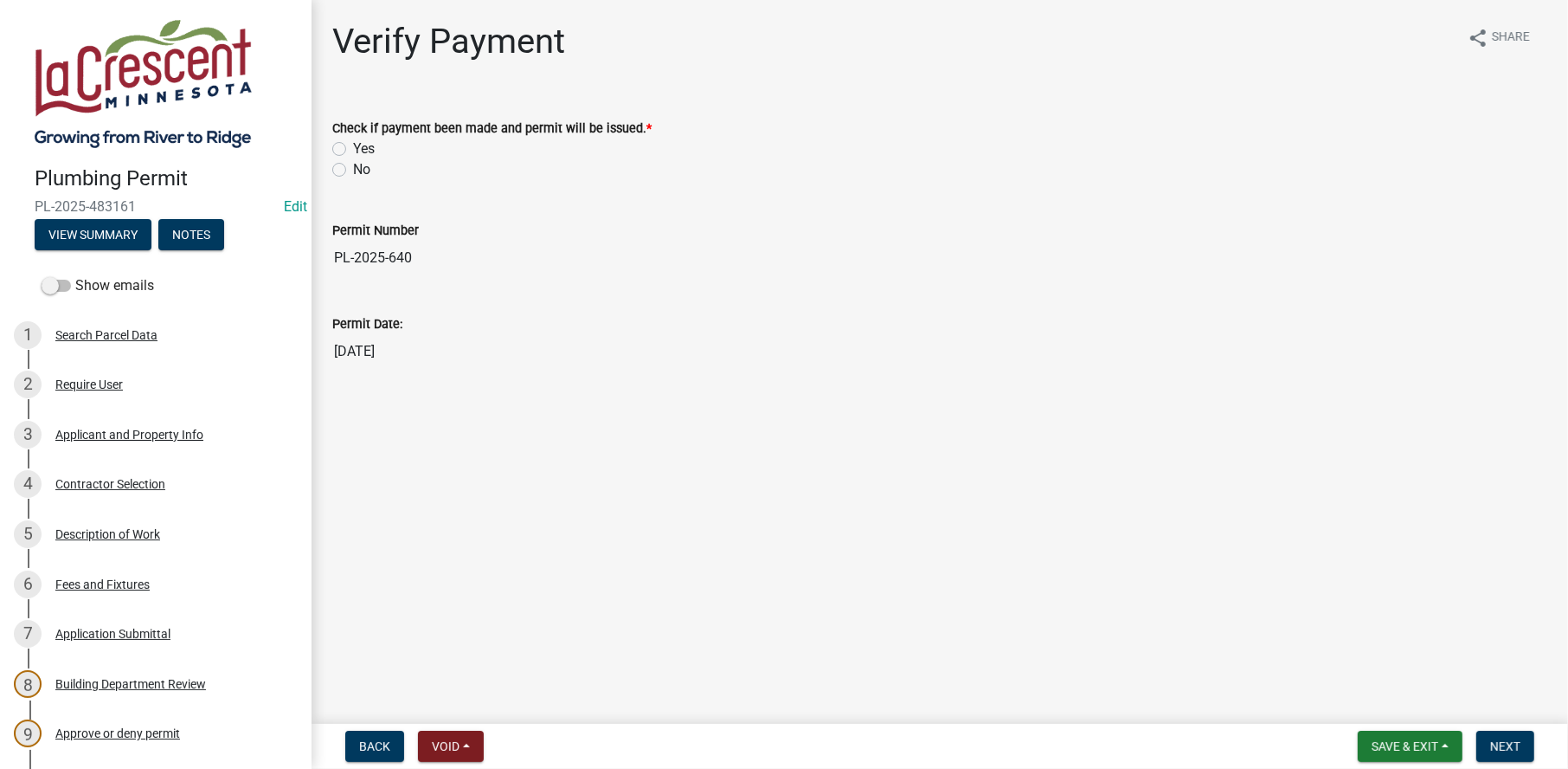
click at [353, 147] on label "Yes" at bounding box center [364, 149] width 22 height 21
click at [353, 147] on input "Yes" at bounding box center [359, 144] width 11 height 11
radio input "true"
click at [1517, 734] on button "Next" at bounding box center [1506, 746] width 58 height 31
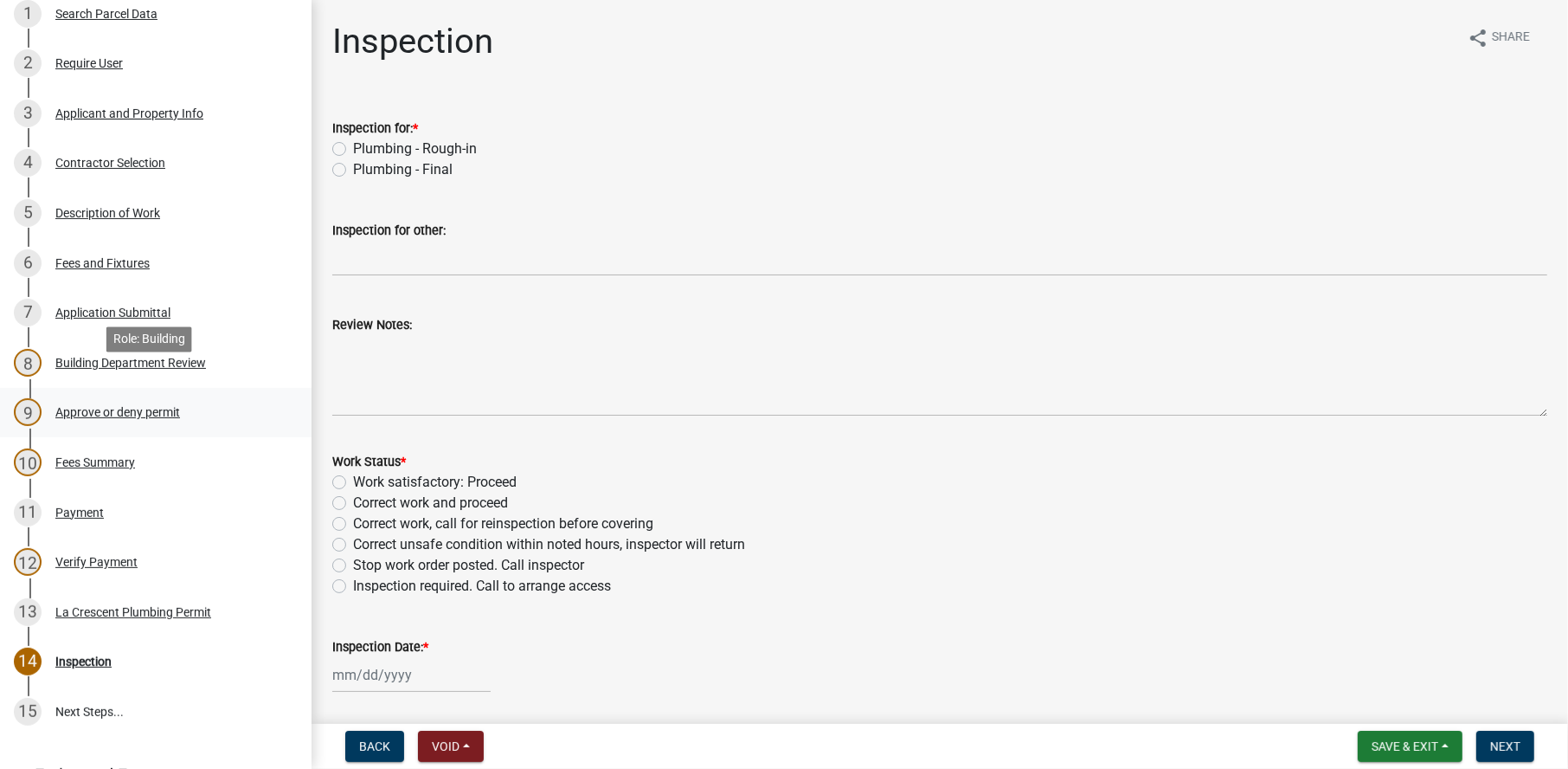
scroll to position [347, 0]
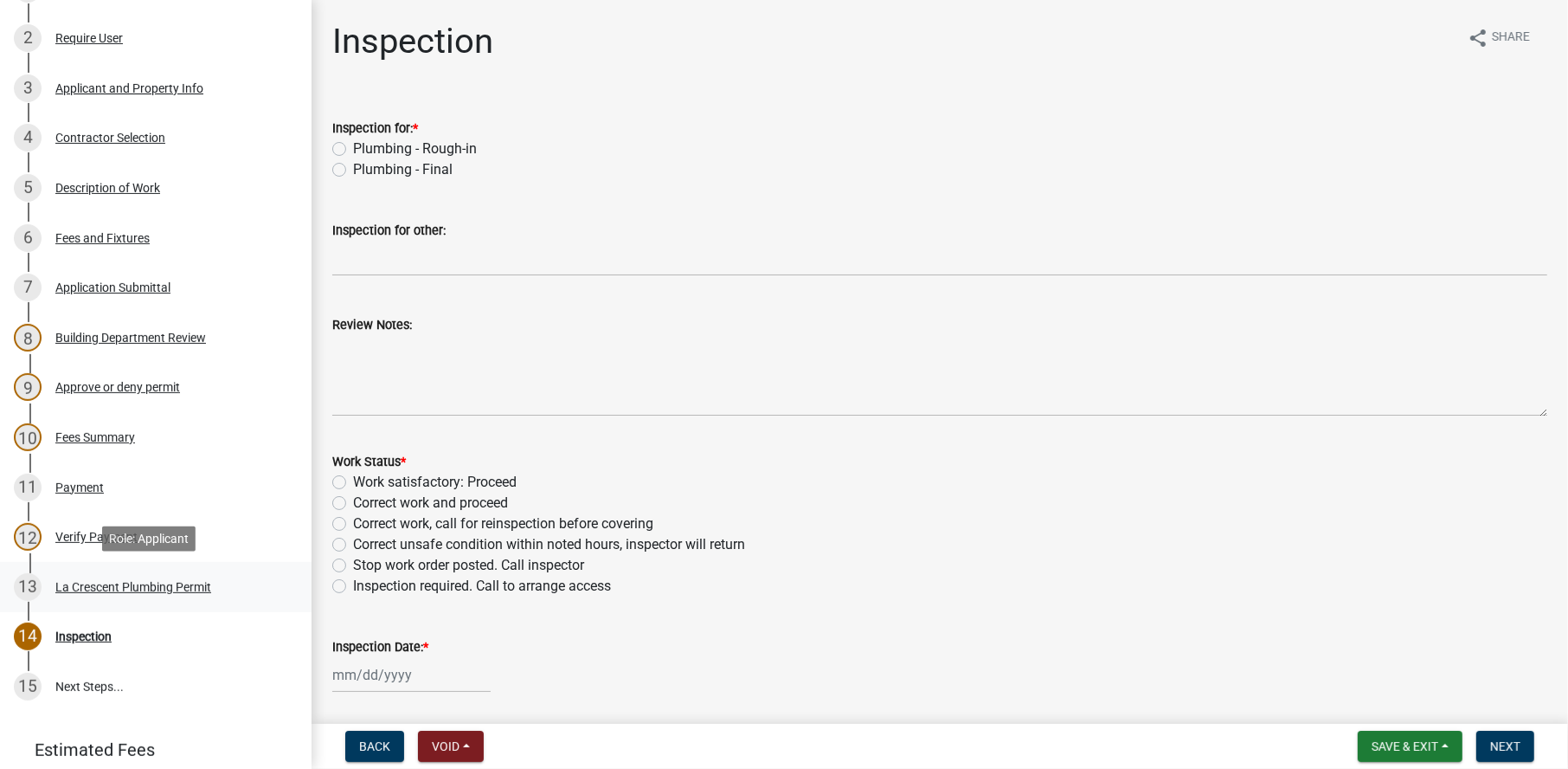
click at [86, 581] on div "La Crescent Plumbing Permit" at bounding box center [134, 586] width 156 height 12
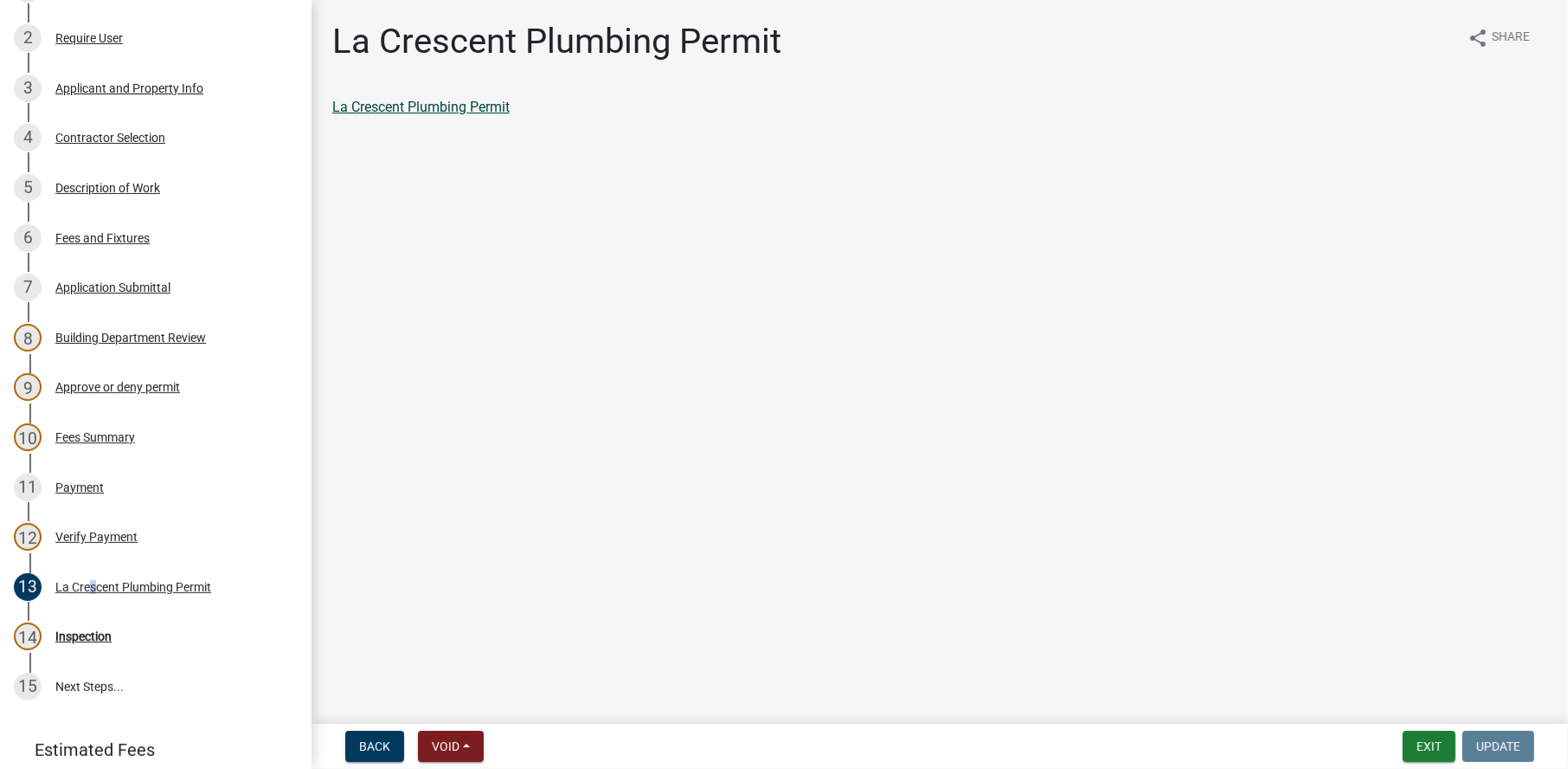
click at [411, 104] on link "La Crescent Plumbing Permit" at bounding box center [420, 106] width 177 height 16
